Goal: Task Accomplishment & Management: Manage account settings

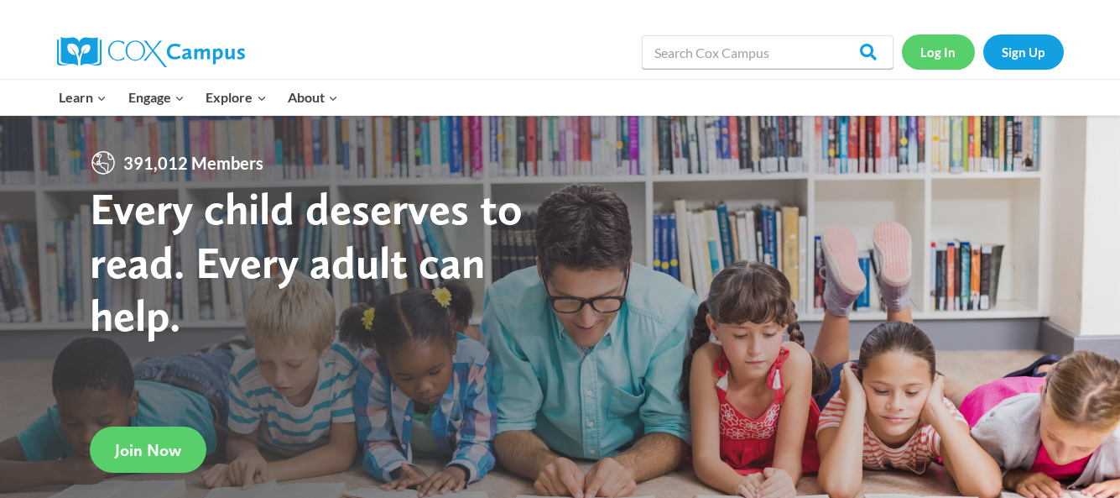
click at [943, 63] on link "Log In" at bounding box center [938, 51] width 73 height 34
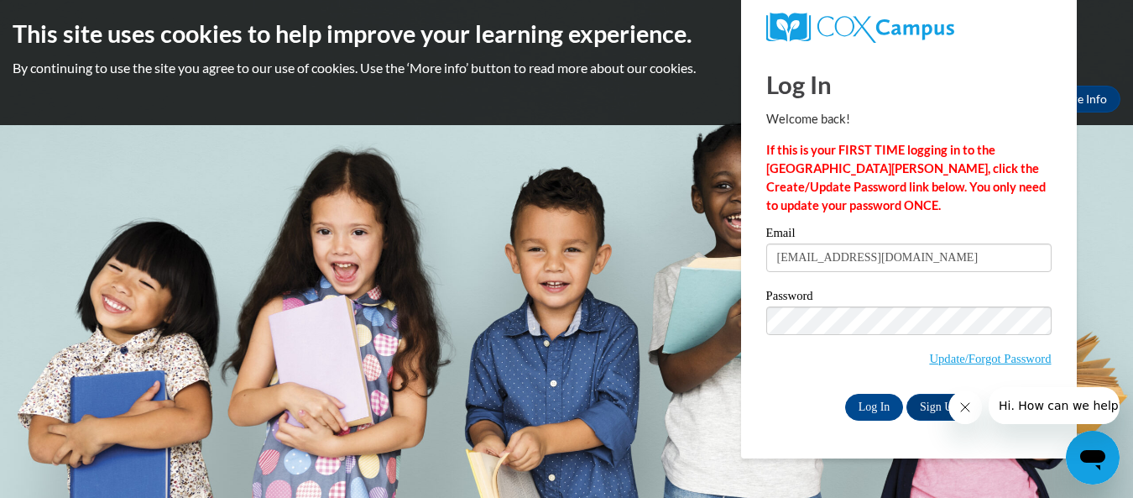
type input "[EMAIL_ADDRESS][DOMAIN_NAME]"
click at [974, 354] on link "Update/Forgot Password" at bounding box center [990, 358] width 122 height 13
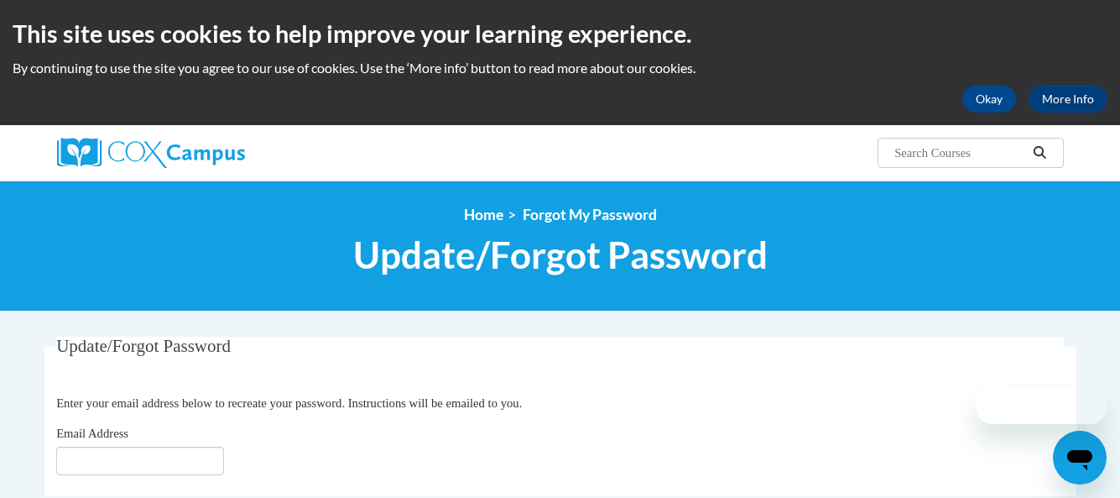
scroll to position [336, 0]
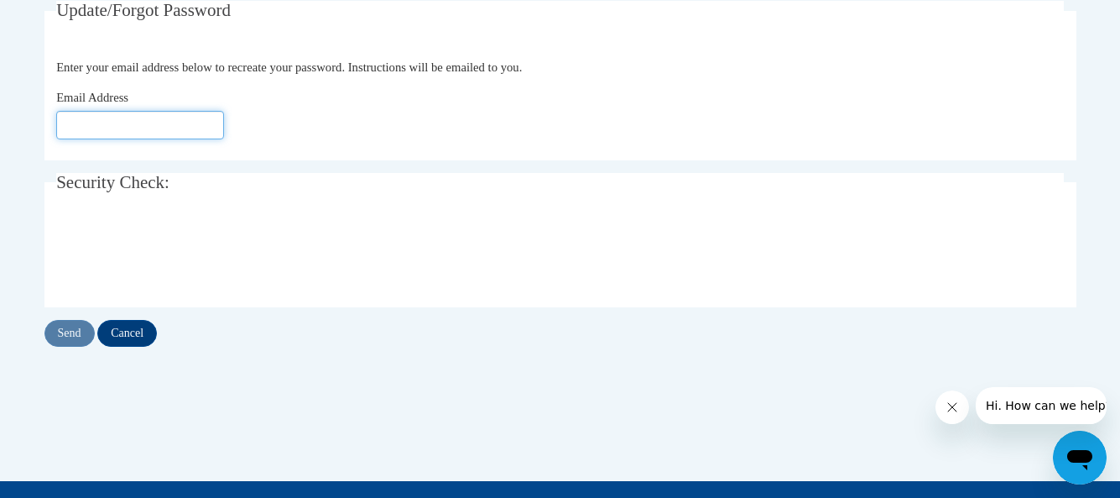
click at [101, 120] on input "Email Address" at bounding box center [140, 125] width 168 height 29
type input "[EMAIL_ADDRESS][DOMAIN_NAME]"
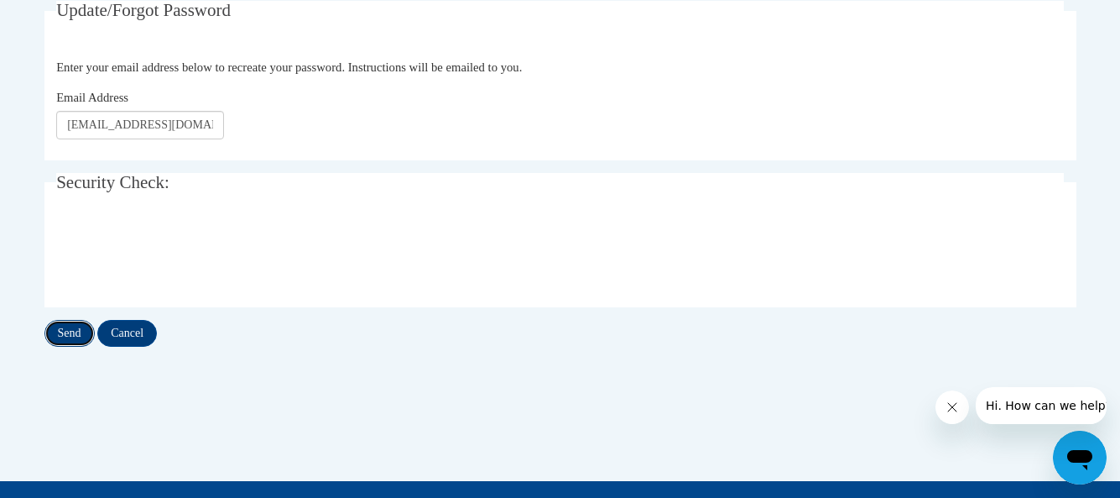
click at [68, 334] on input "Send" at bounding box center [69, 333] width 50 height 27
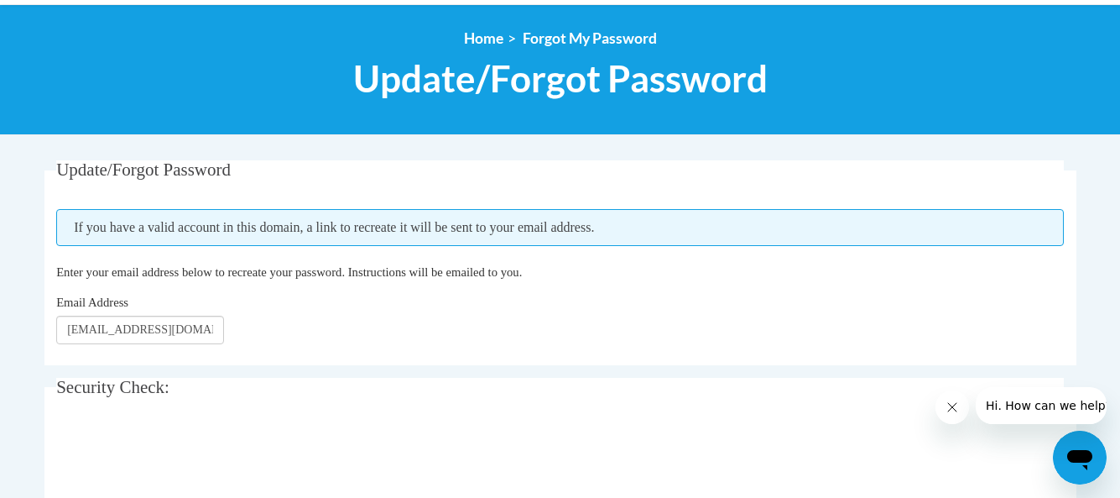
scroll to position [420, 0]
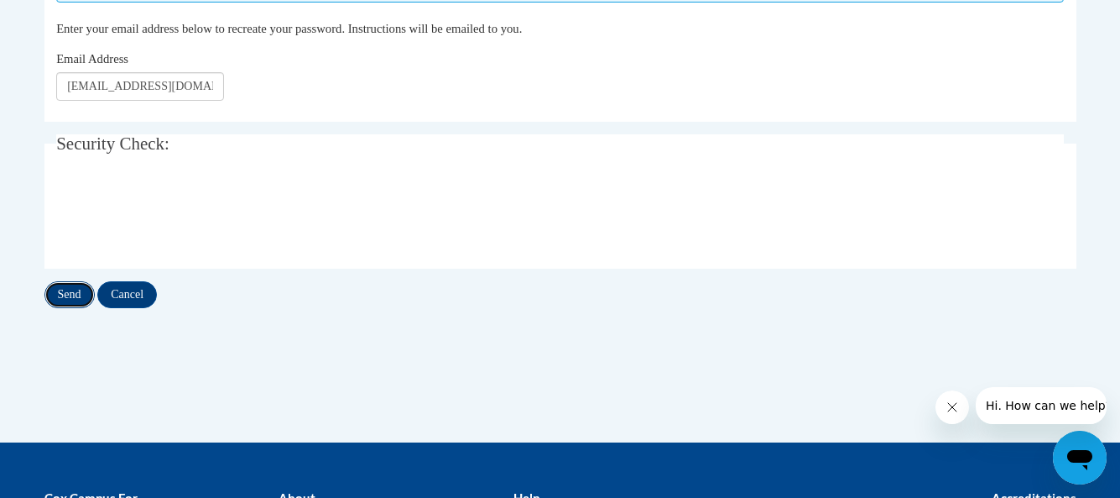
click at [74, 288] on input "Send" at bounding box center [69, 294] width 50 height 27
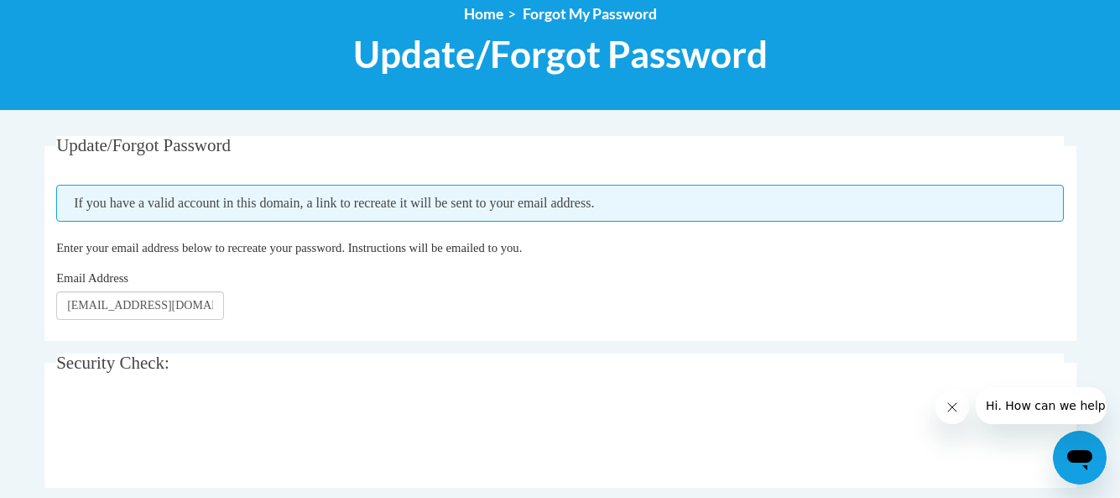
scroll to position [252, 0]
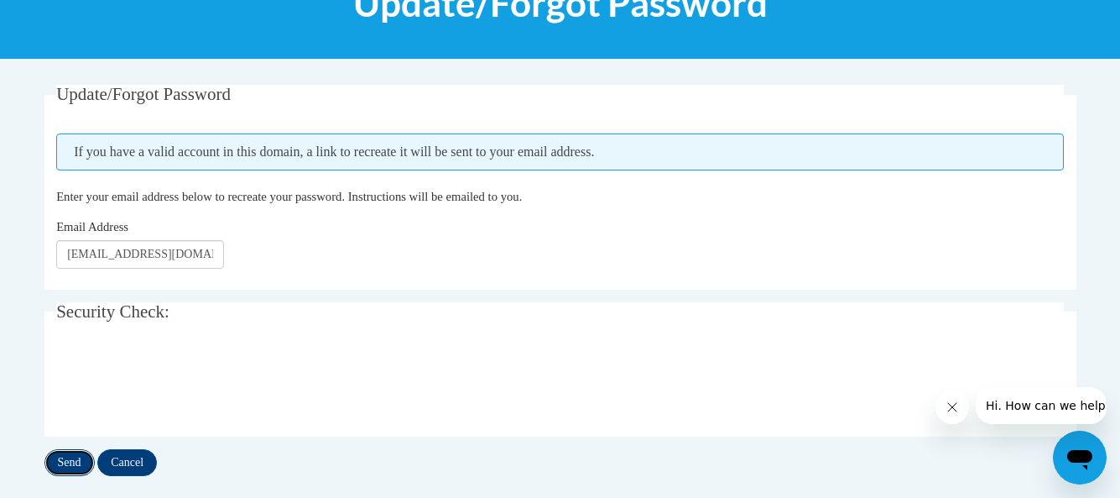
click at [69, 467] on input "Send" at bounding box center [69, 462] width 50 height 27
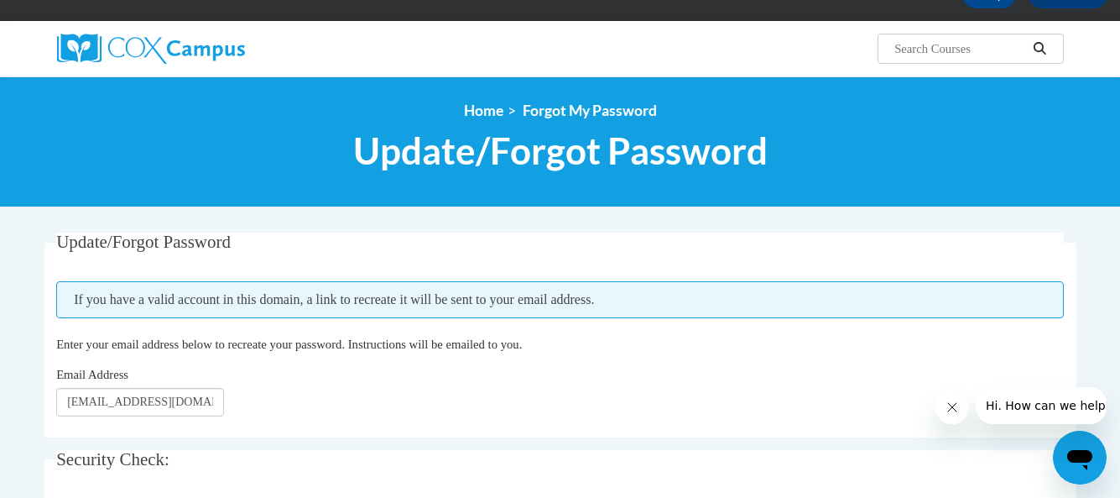
scroll to position [420, 0]
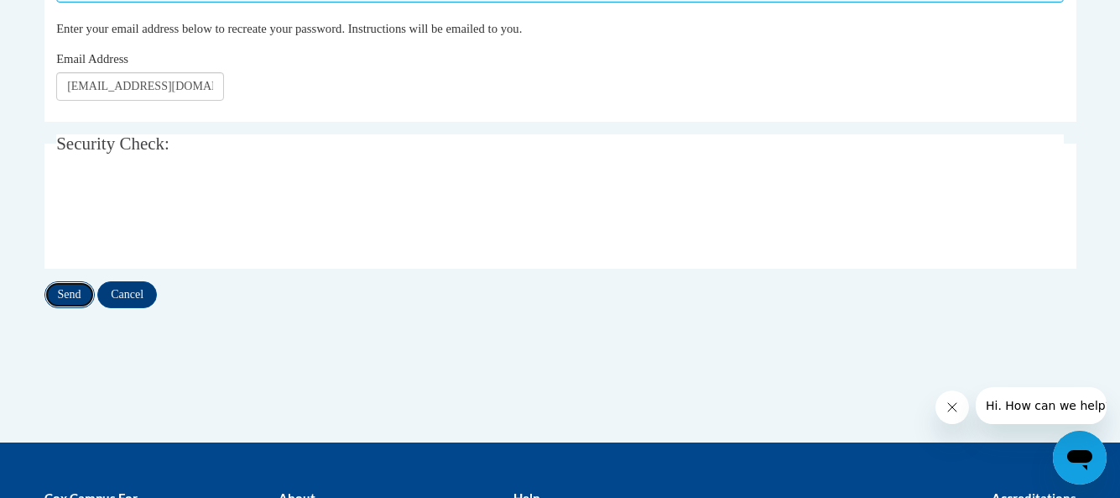
click at [67, 297] on input "Send" at bounding box center [69, 294] width 50 height 27
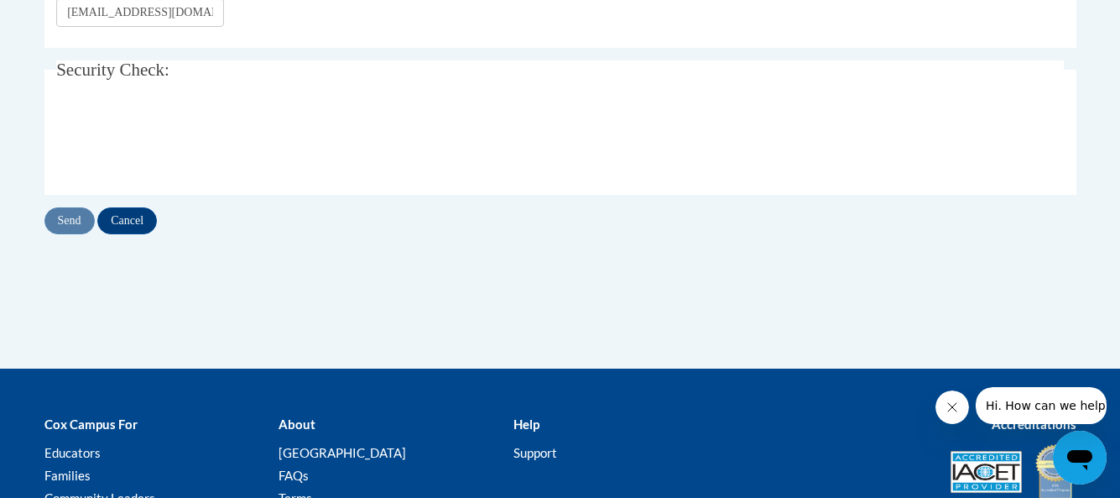
scroll to position [504, 0]
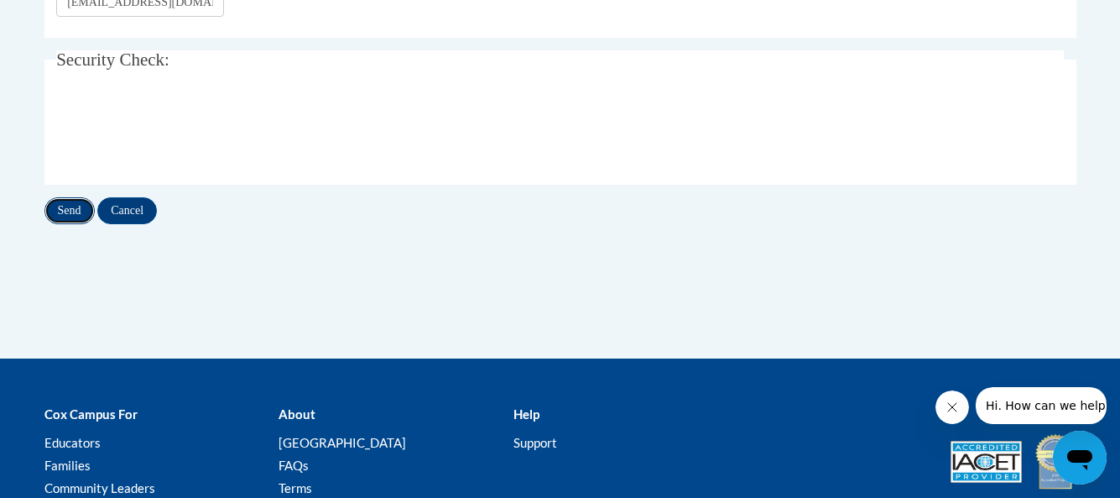
click at [67, 213] on input "Send" at bounding box center [69, 210] width 50 height 27
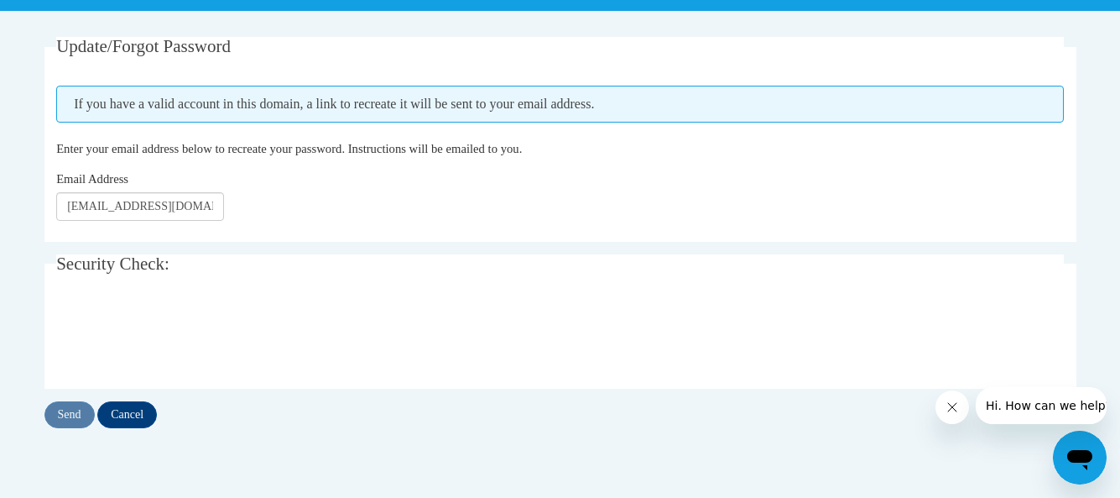
scroll to position [336, 0]
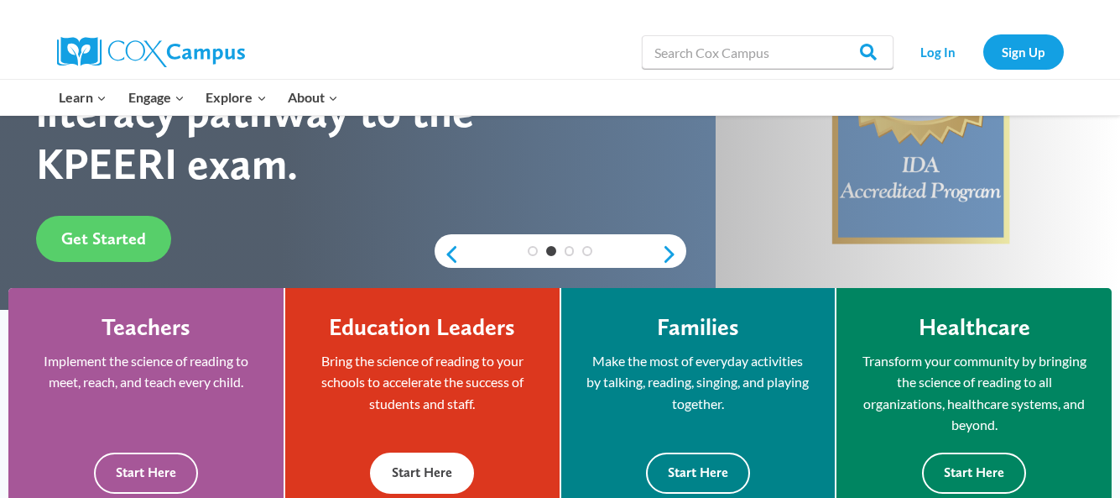
scroll to position [336, 0]
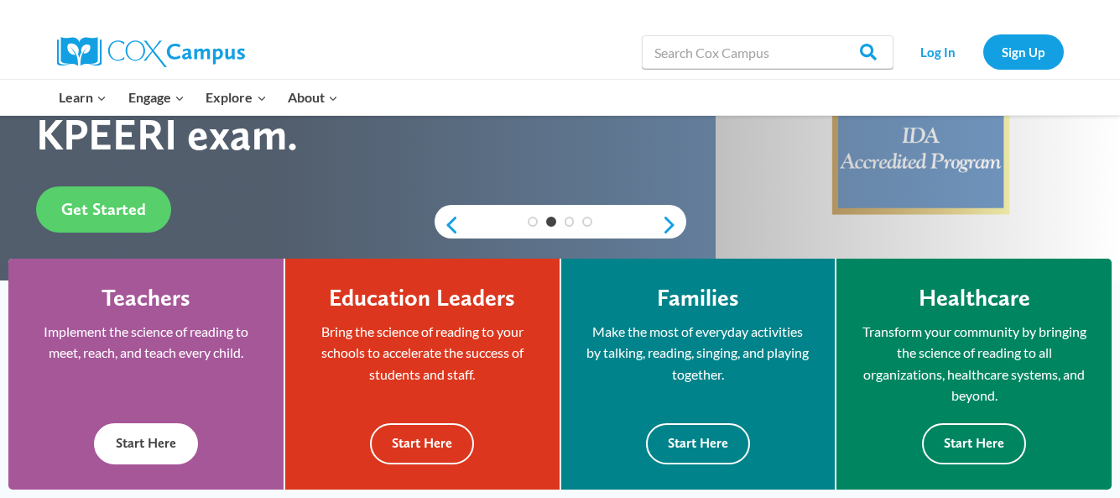
click at [146, 446] on button "Start Here" at bounding box center [146, 443] width 104 height 41
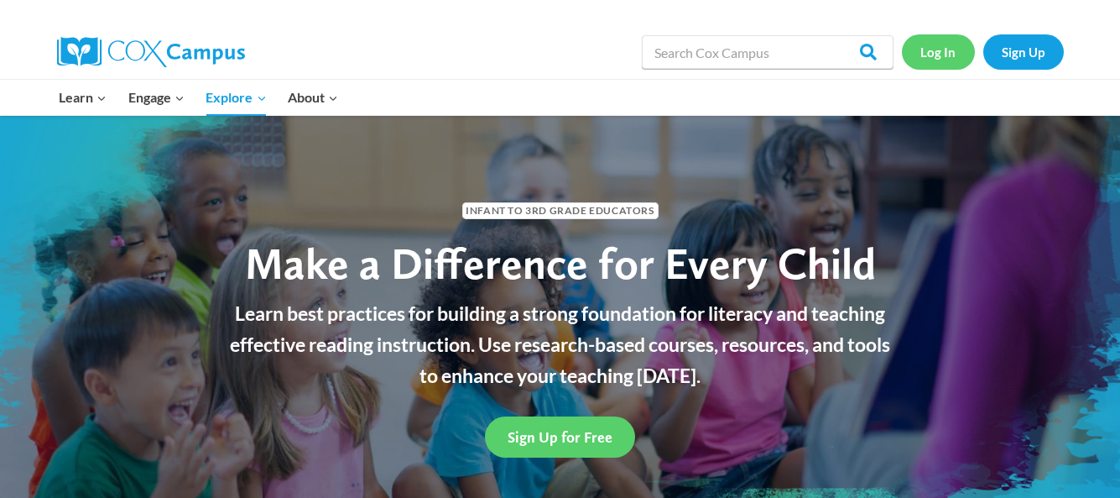
click at [943, 52] on link "Log In" at bounding box center [938, 51] width 73 height 34
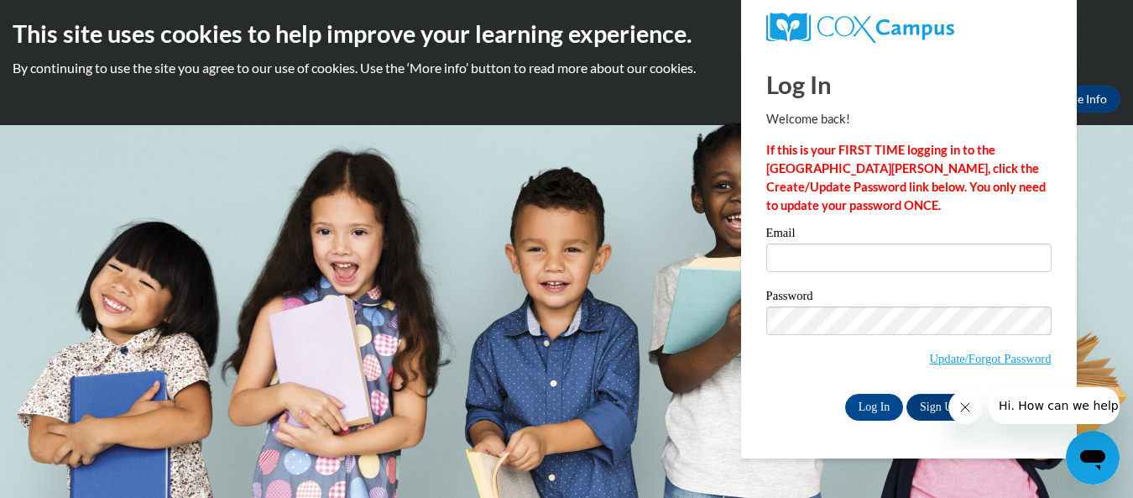
type input "[EMAIL_ADDRESS][DOMAIN_NAME]"
click at [863, 408] on input "Log In" at bounding box center [874, 407] width 59 height 27
click at [963, 407] on icon "Close message from company" at bounding box center [964, 406] width 13 height 13
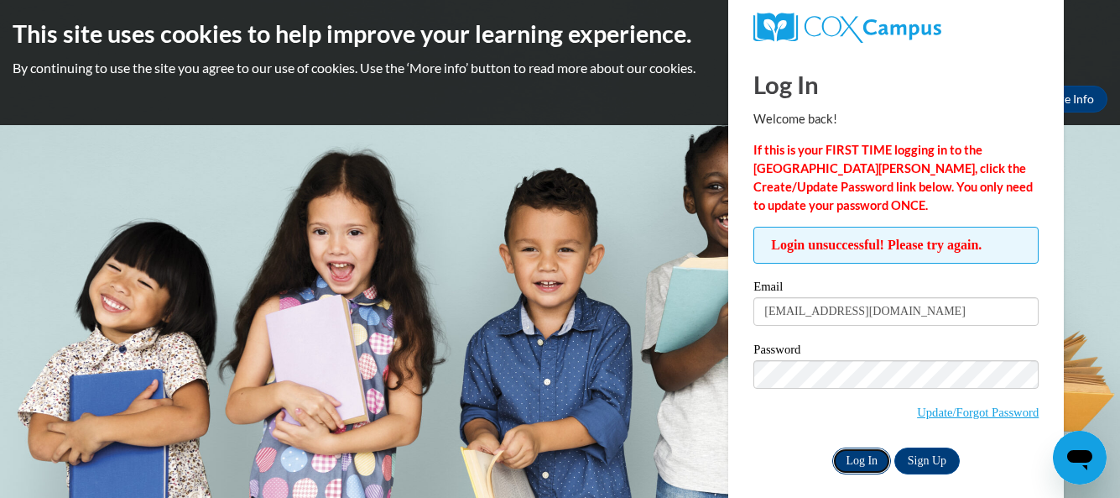
click at [865, 455] on input "Log In" at bounding box center [862, 460] width 59 height 27
click at [963, 408] on link "Update/Forgot Password" at bounding box center [978, 411] width 122 height 13
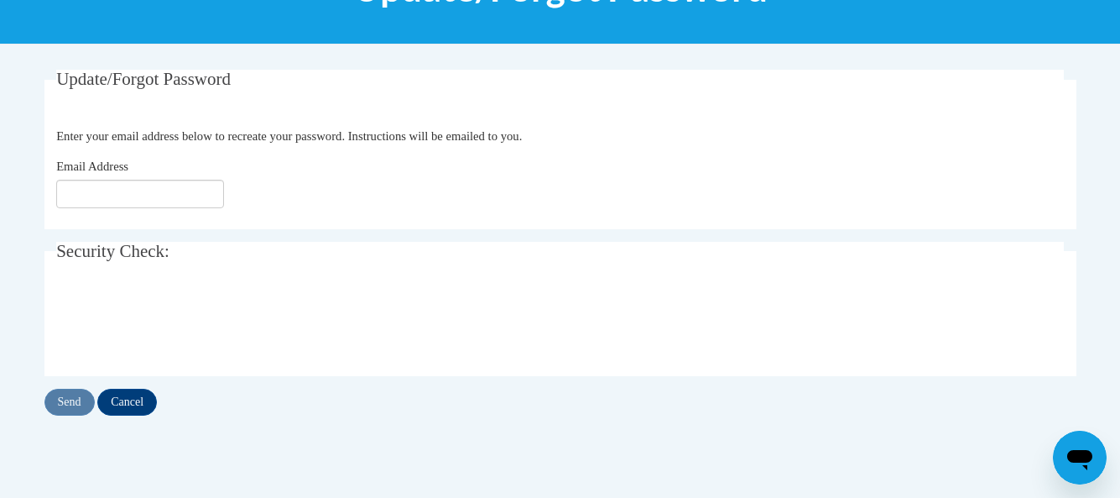
scroll to position [168, 0]
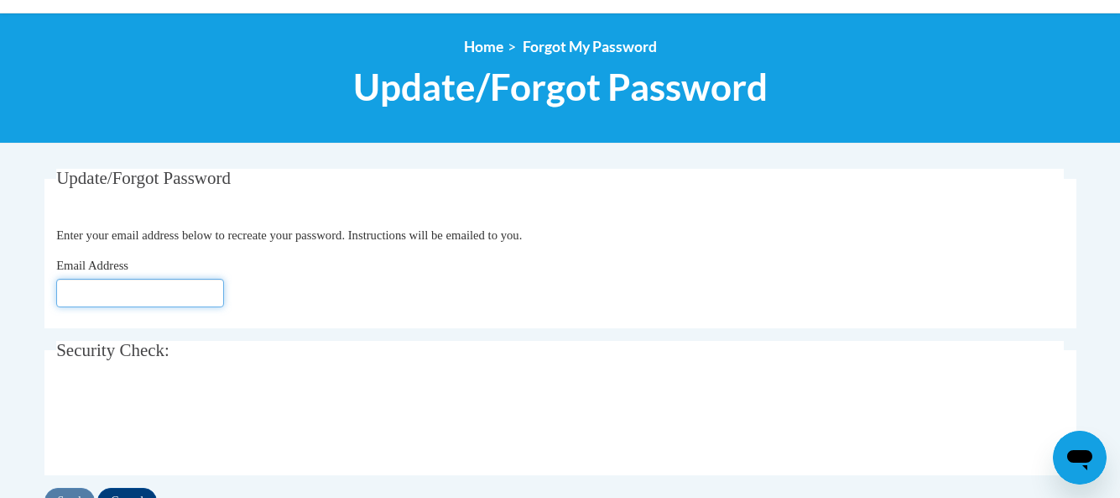
click at [111, 290] on input "Email Address" at bounding box center [140, 293] width 168 height 29
type input "[EMAIL_ADDRESS][DOMAIN_NAME]"
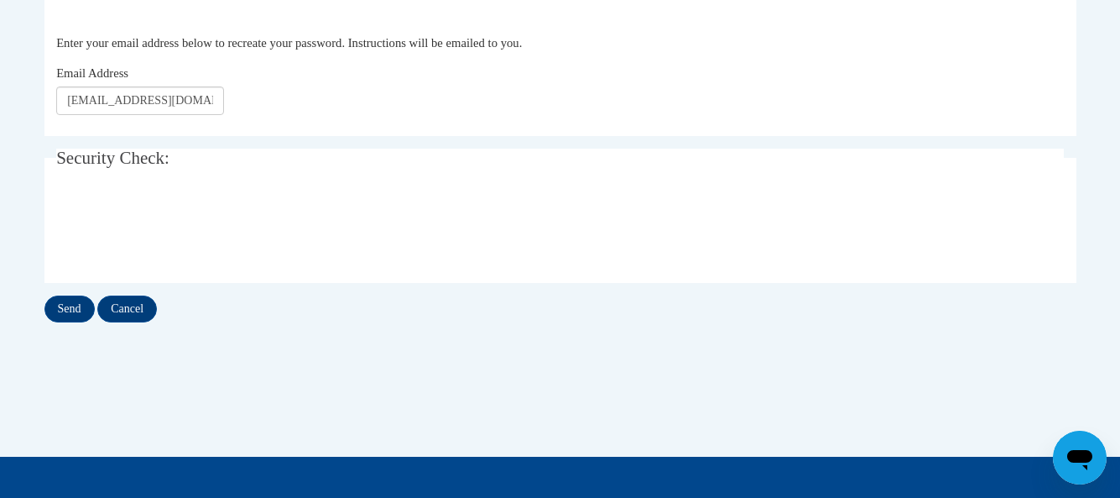
scroll to position [343, 0]
